Goal: Information Seeking & Learning: Understand process/instructions

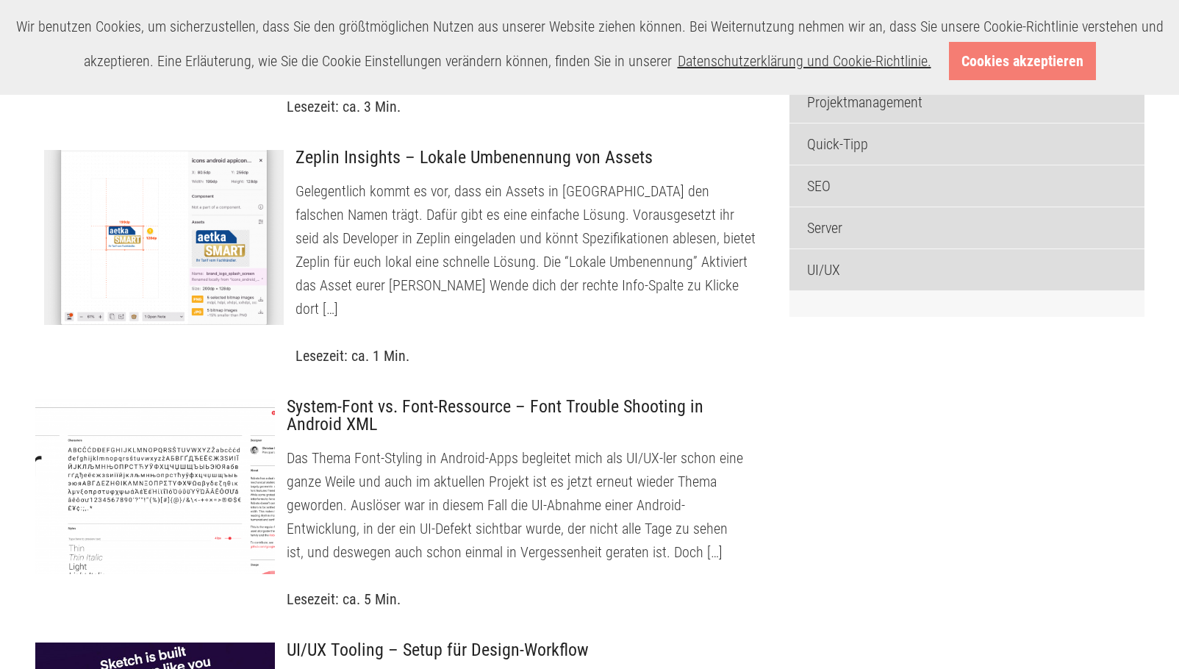
scroll to position [882, 0]
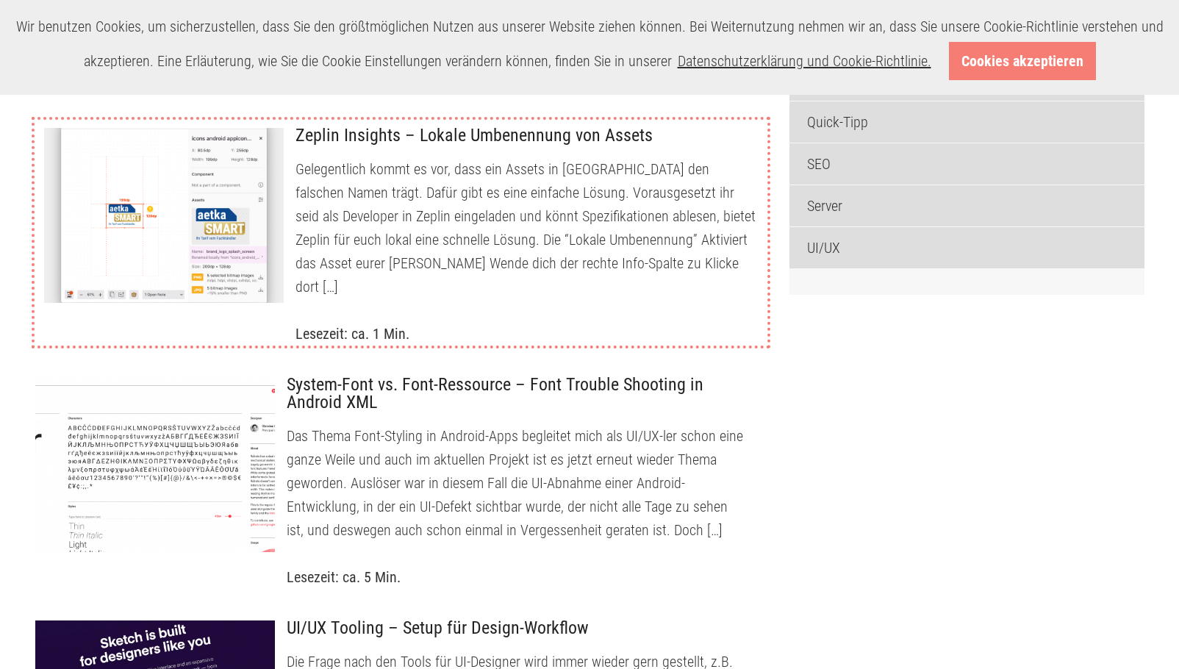
click at [354, 275] on p "Gelegentlich kommt es vor, dass ein Assets in [GEOGRAPHIC_DATA] den falschen Na…" at bounding box center [526, 227] width 460 height 141
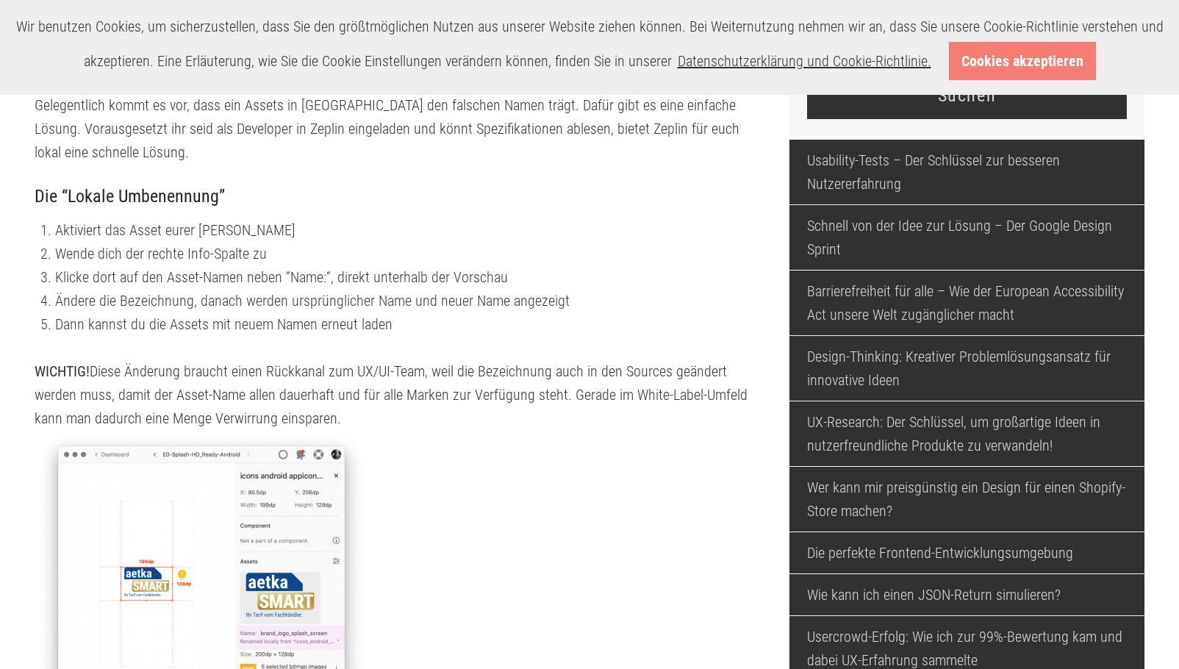
scroll to position [615, 0]
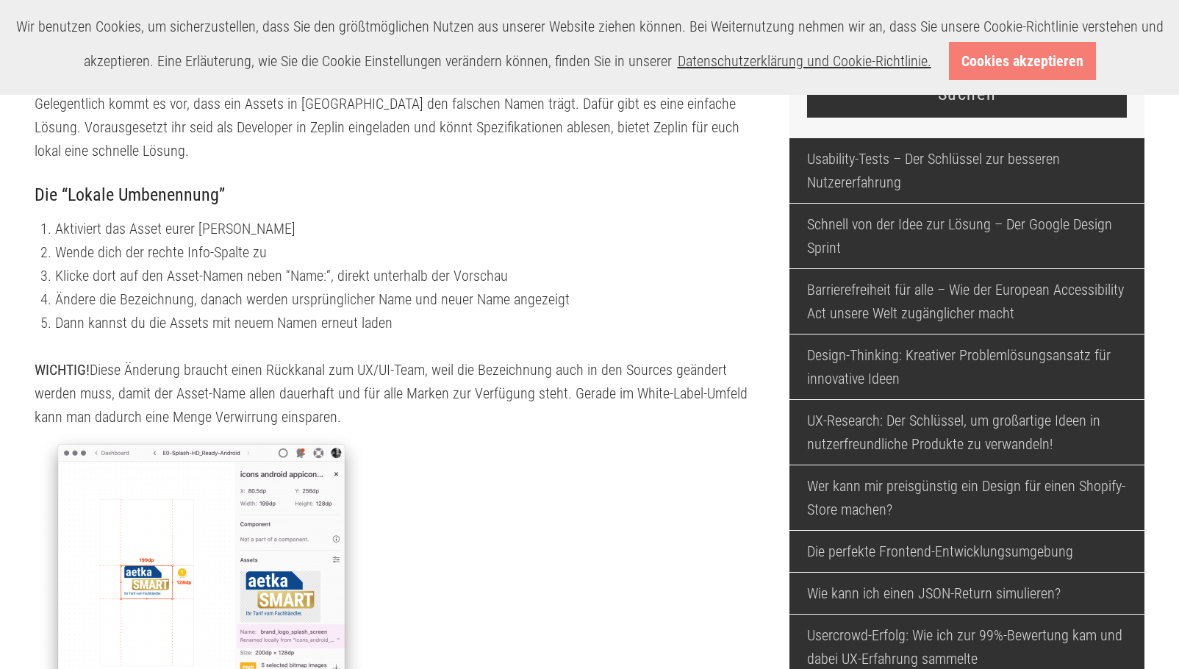
drag, startPoint x: 39, startPoint y: 209, endPoint x: 376, endPoint y: 438, distance: 408.1
click at [376, 438] on div "4.7/5 - (3 votes) Gelegentlich kommt es vor, dass ein Assets in Zeplin den fals…" at bounding box center [401, 390] width 733 height 690
copy div "Die “Lokale Umbenennung” Aktiviert das Asset eurer Wahl Wende dich der rechte I…"
